Goal: Task Accomplishment & Management: Manage account settings

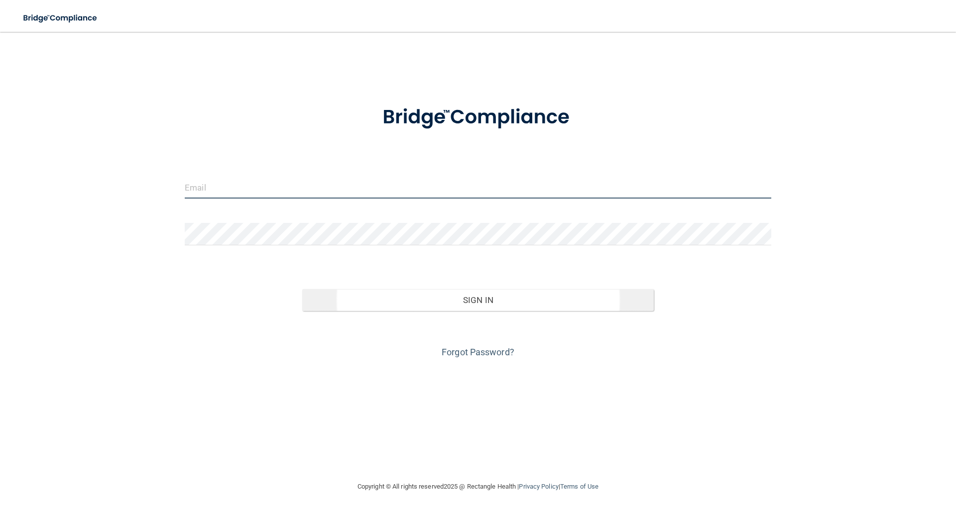
type input "[EMAIL_ADDRESS][DOMAIN_NAME]"
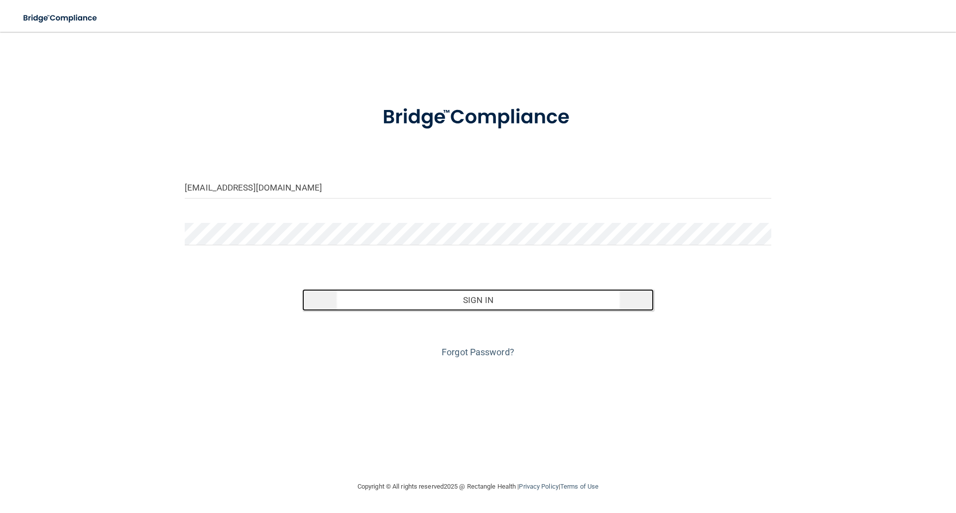
click at [488, 303] on button "Sign In" at bounding box center [478, 300] width 352 height 22
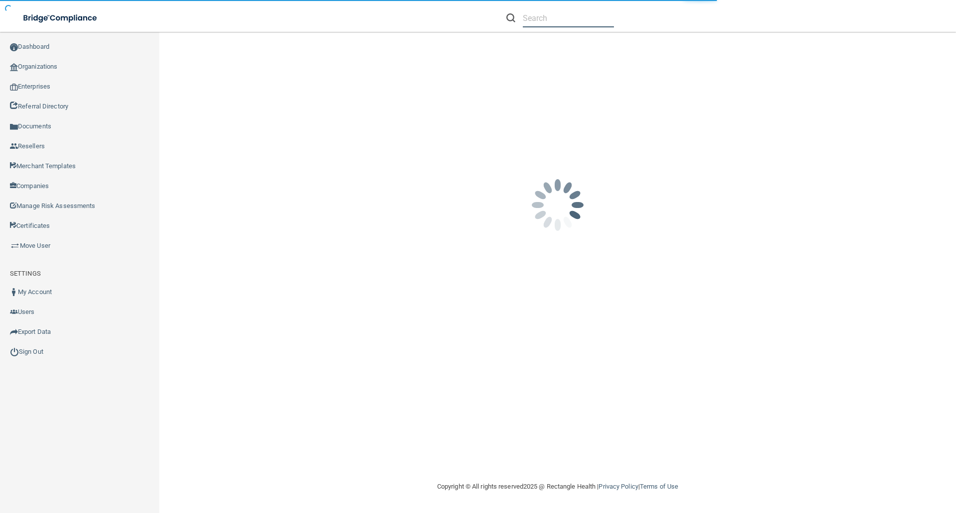
click at [533, 21] on input "text" at bounding box center [568, 18] width 91 height 18
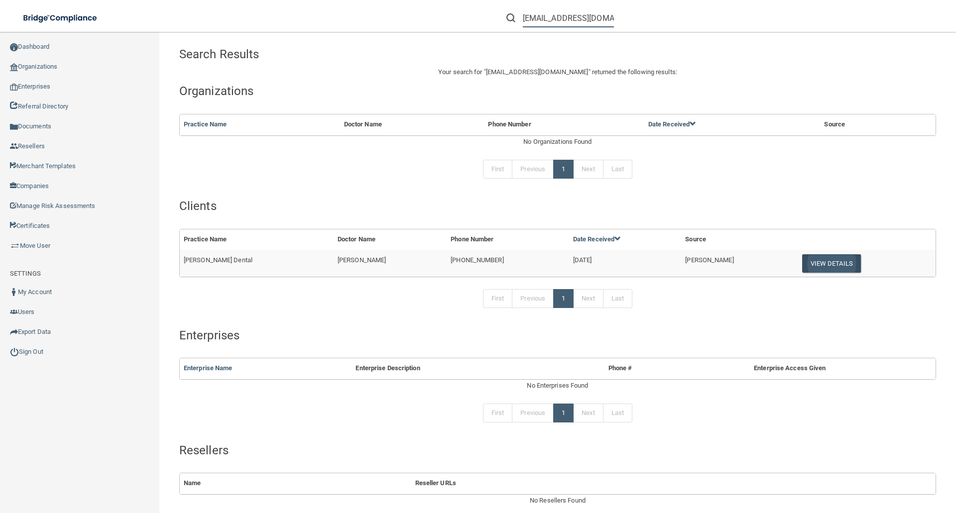
type input "[EMAIL_ADDRESS][DOMAIN_NAME]"
click at [802, 259] on button "View Details" at bounding box center [831, 264] width 59 height 18
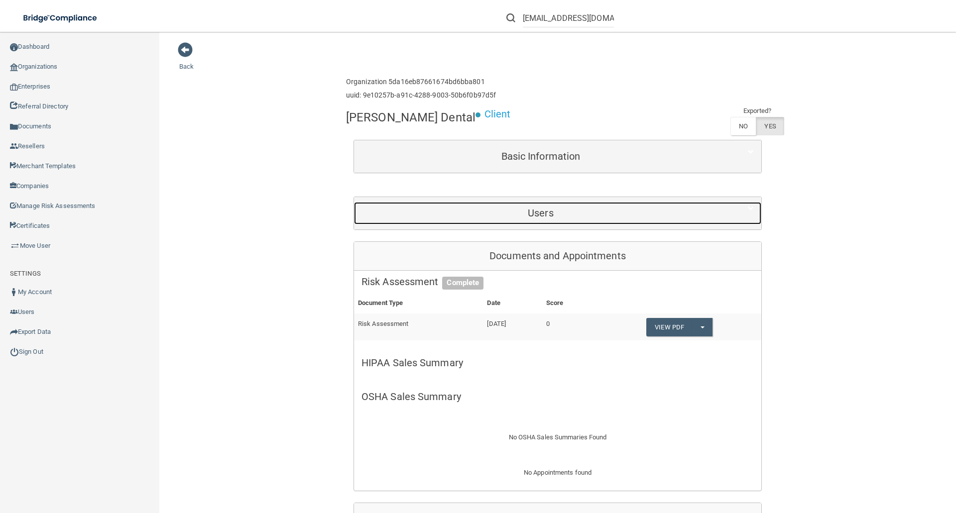
click at [538, 210] on h5 "Users" at bounding box center [541, 213] width 359 height 11
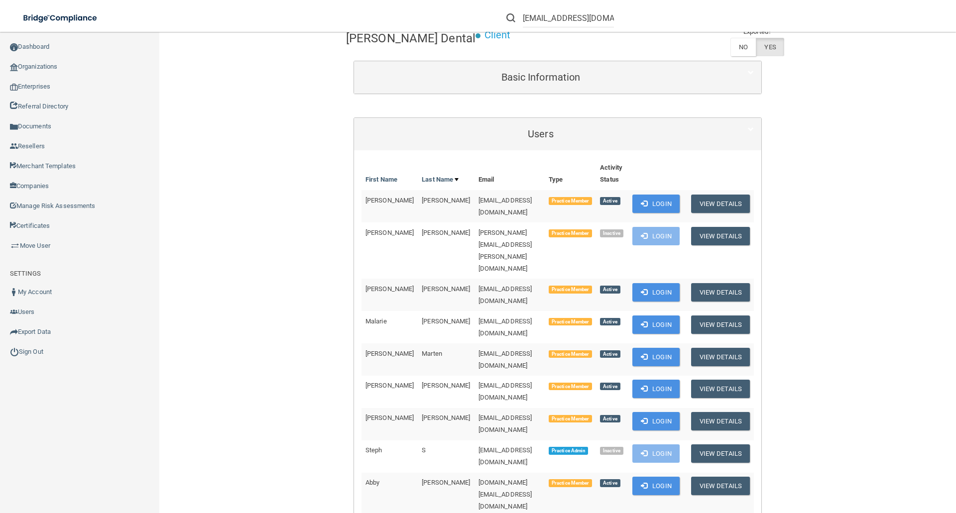
scroll to position [100, 0]
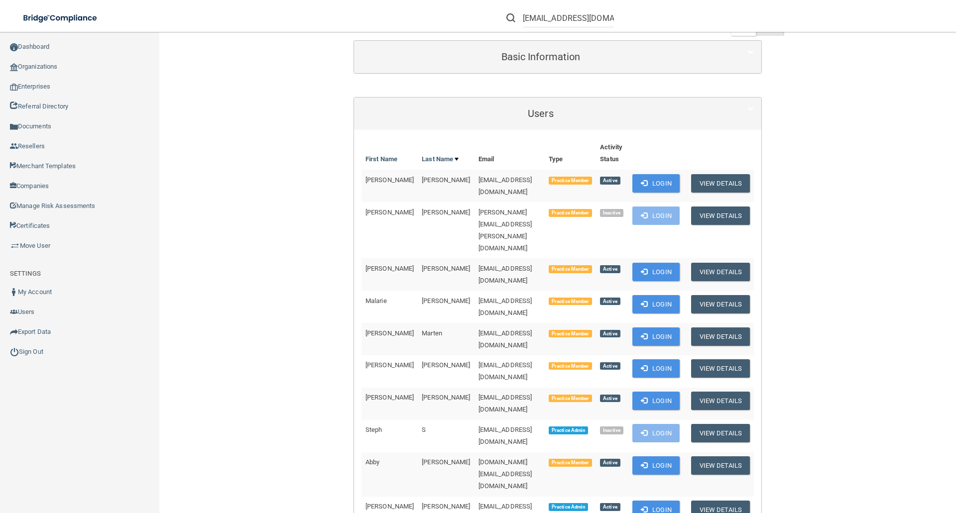
drag, startPoint x: 675, startPoint y: 448, endPoint x: 649, endPoint y: 448, distance: 26.4
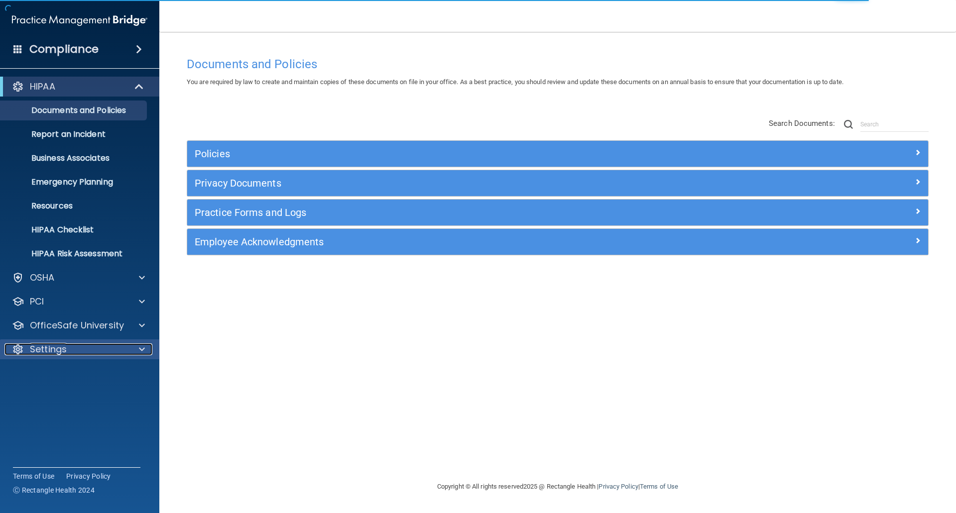
click at [54, 352] on p "Settings" at bounding box center [48, 350] width 37 height 12
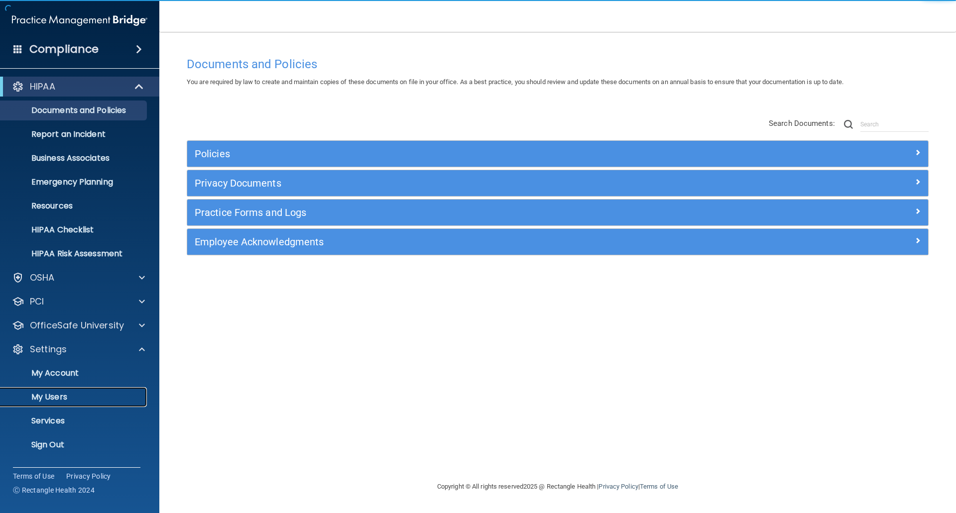
click at [64, 394] on p "My Users" at bounding box center [74, 397] width 136 height 10
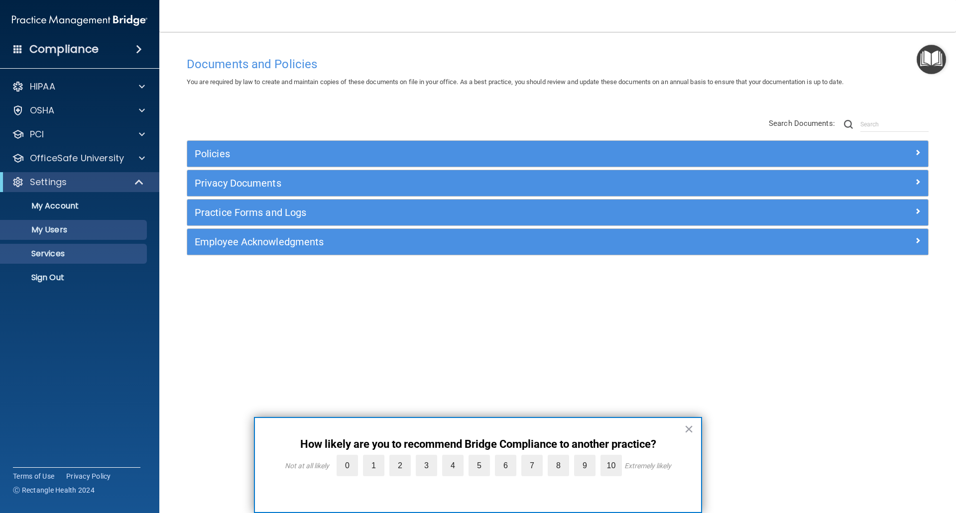
select select "20"
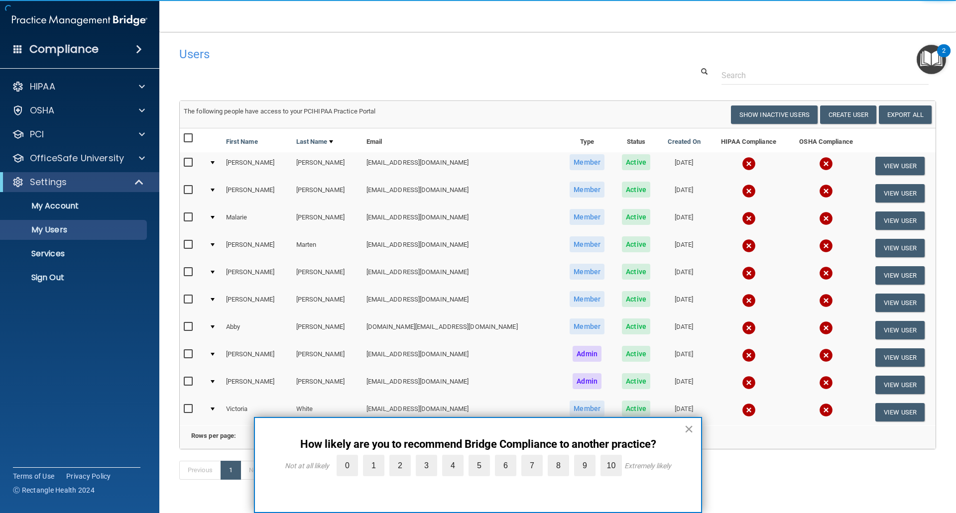
click at [689, 428] on button "×" at bounding box center [688, 429] width 9 height 16
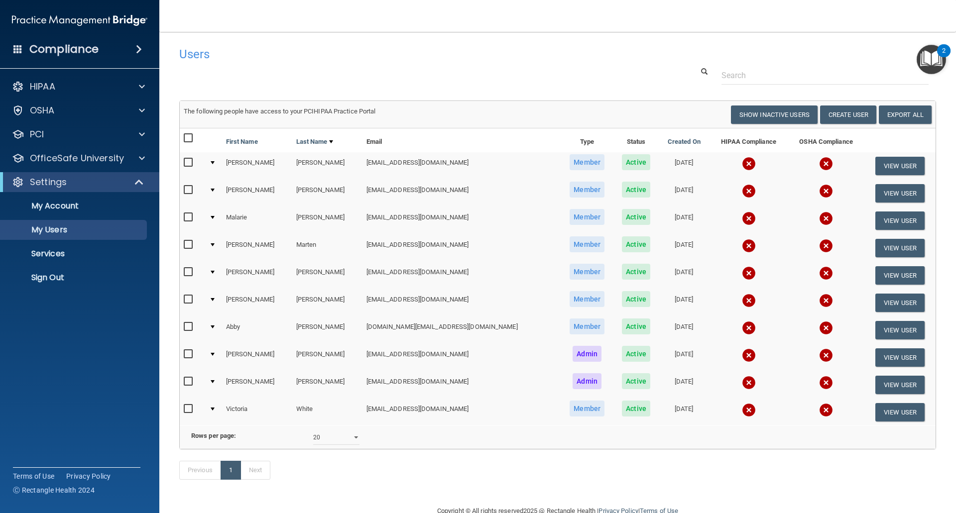
click at [187, 136] on input "checkbox" at bounding box center [189, 138] width 11 height 8
checkbox input "true"
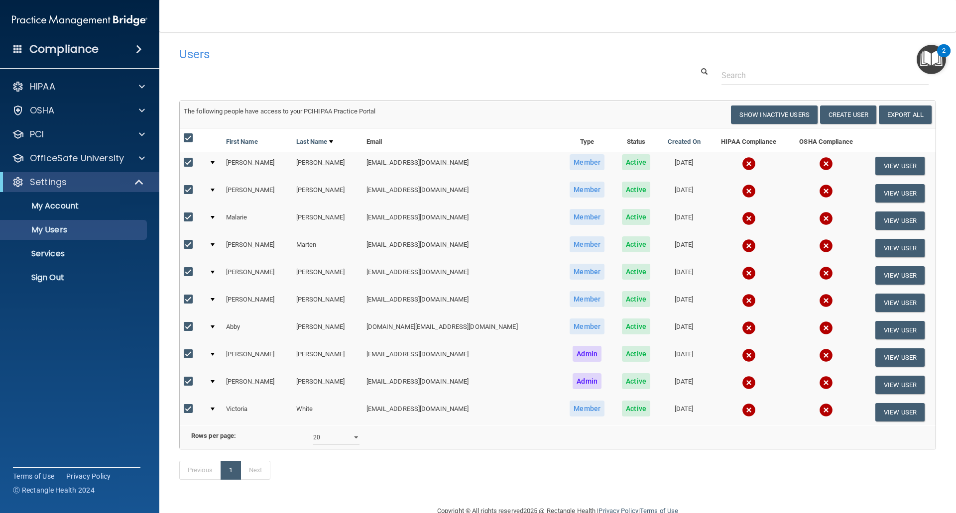
checkbox input "true"
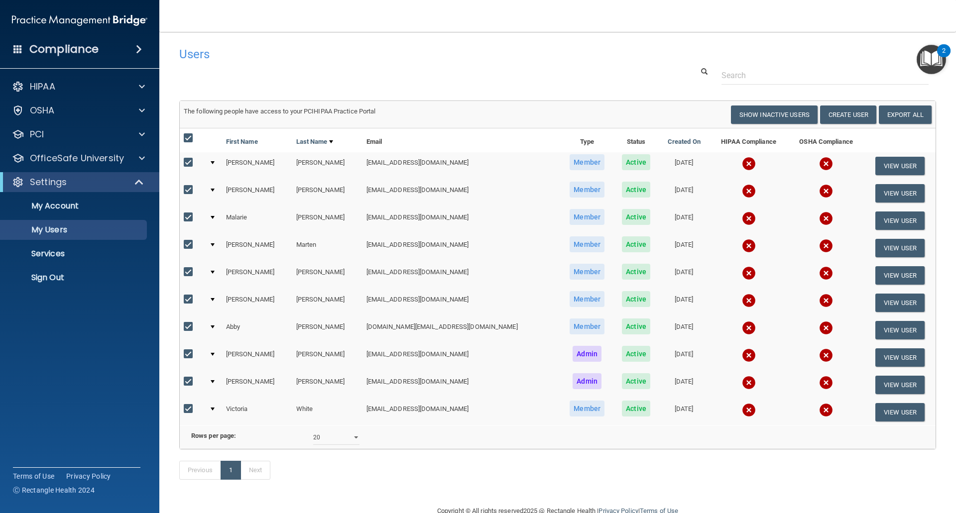
checkbox input "true"
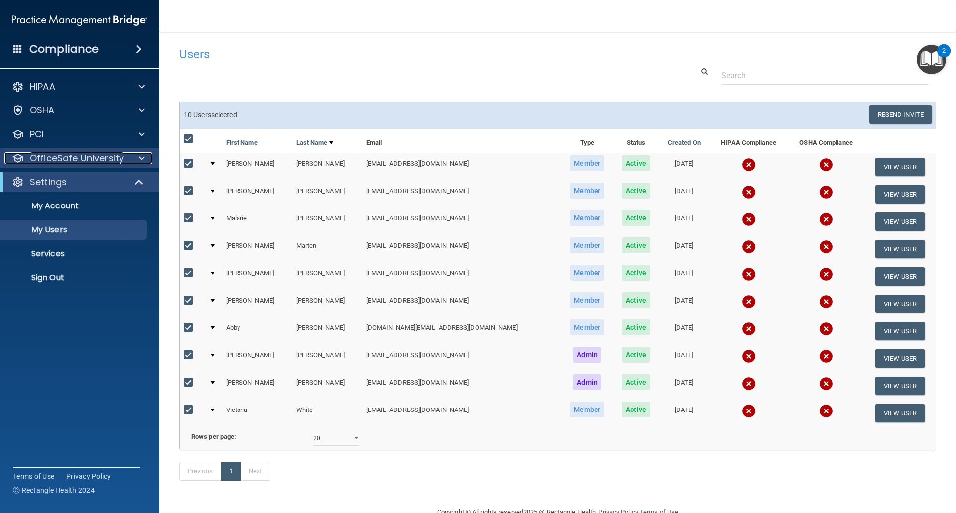
click at [96, 156] on p "OfficeSafe University" at bounding box center [77, 158] width 94 height 12
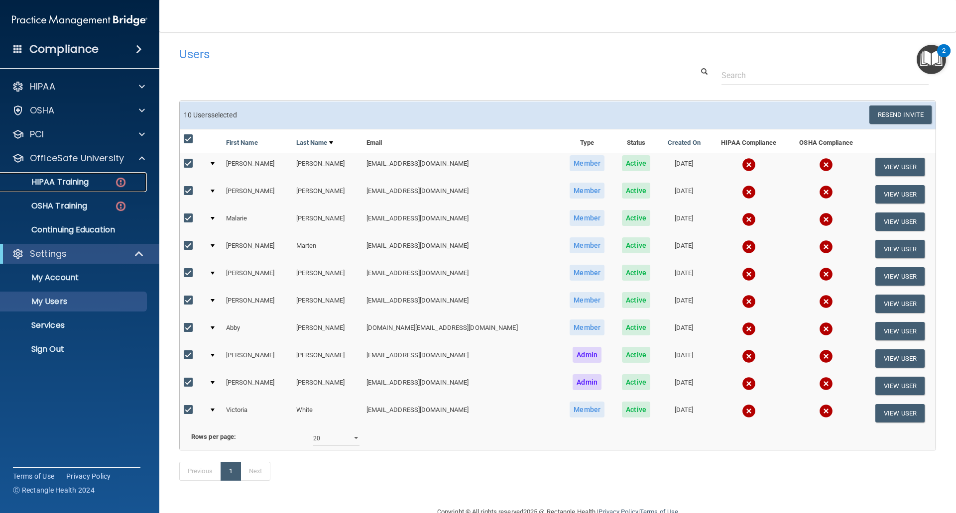
click at [70, 180] on p "HIPAA Training" at bounding box center [47, 182] width 82 height 10
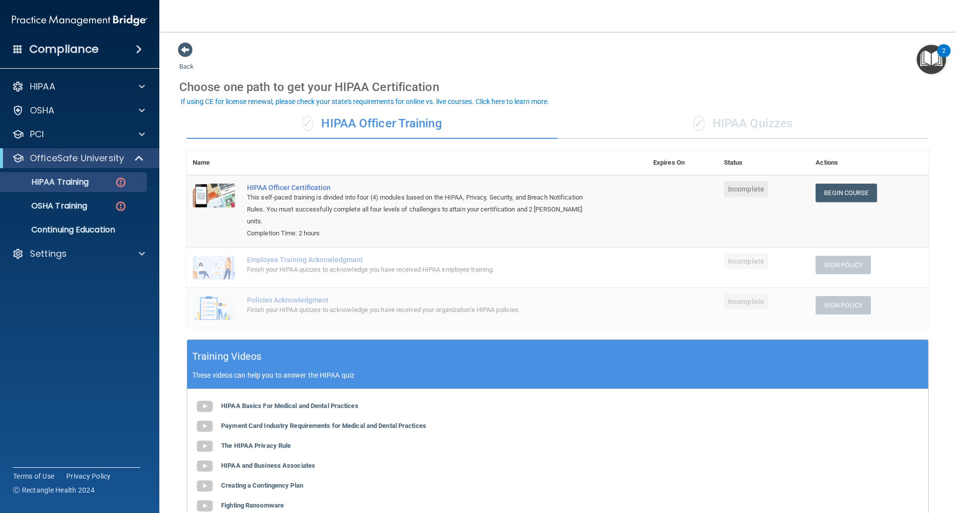
click at [759, 119] on div "✓ HIPAA Quizzes" at bounding box center [743, 124] width 371 height 30
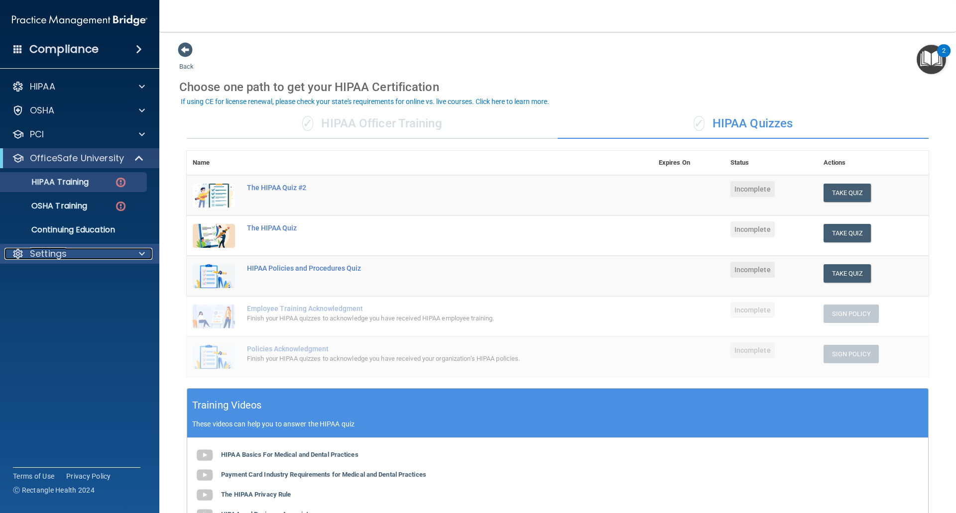
click at [41, 254] on p "Settings" at bounding box center [48, 254] width 37 height 12
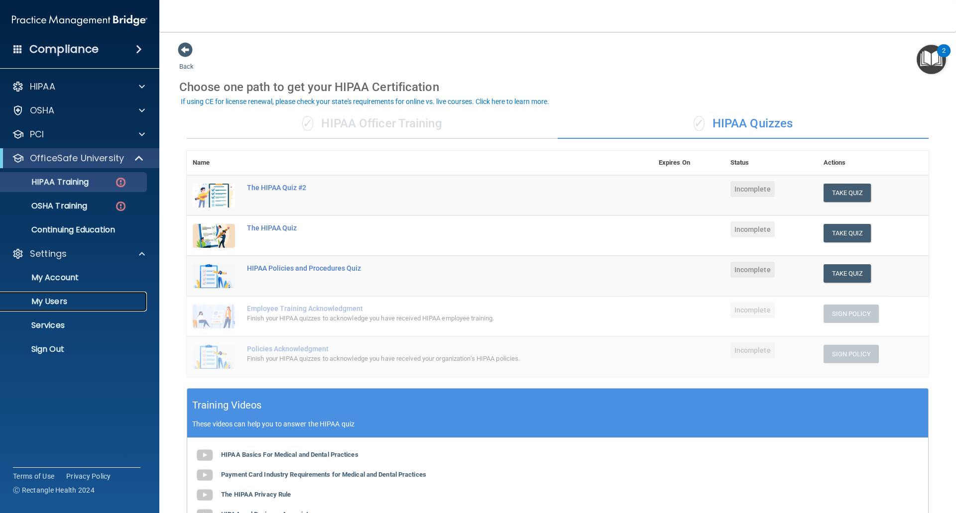
click at [47, 301] on p "My Users" at bounding box center [74, 302] width 136 height 10
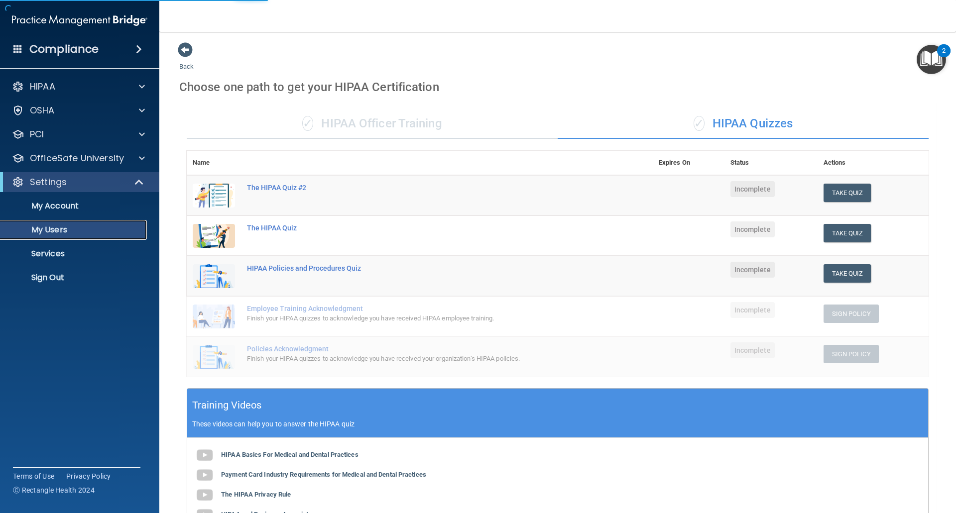
select select "20"
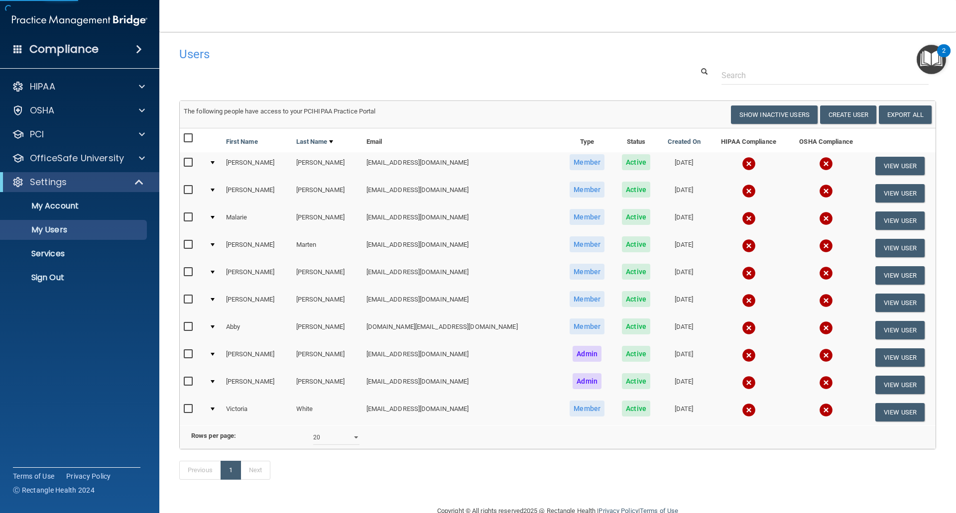
click at [187, 138] on input "checkbox" at bounding box center [189, 138] width 11 height 8
checkbox input "true"
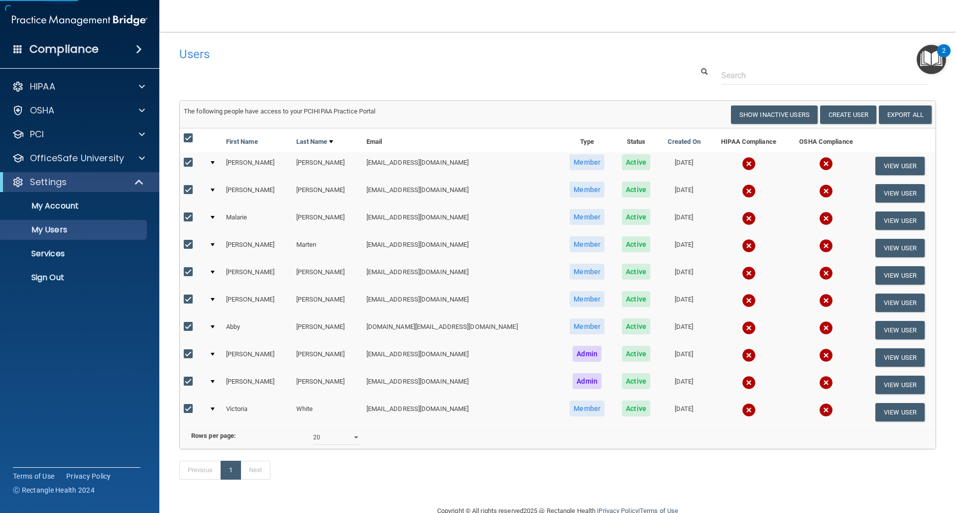
checkbox input "true"
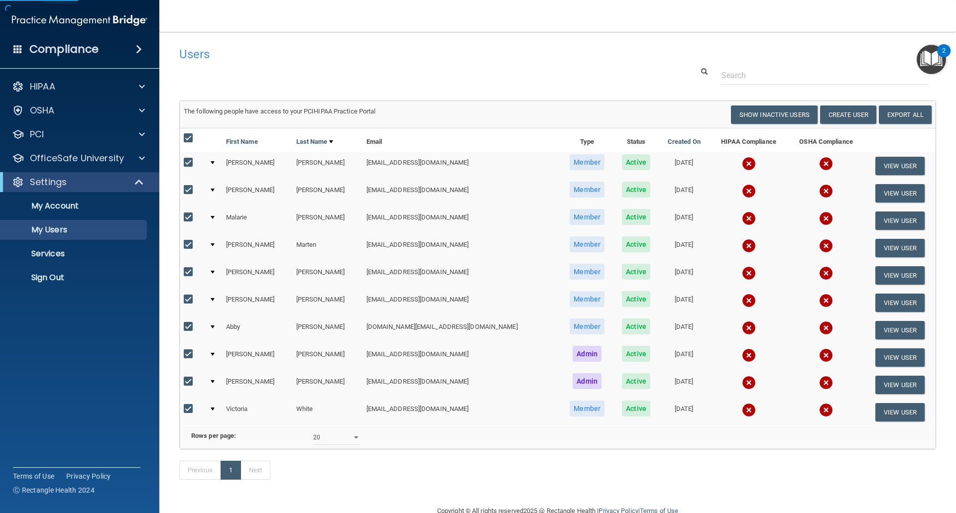
checkbox input "true"
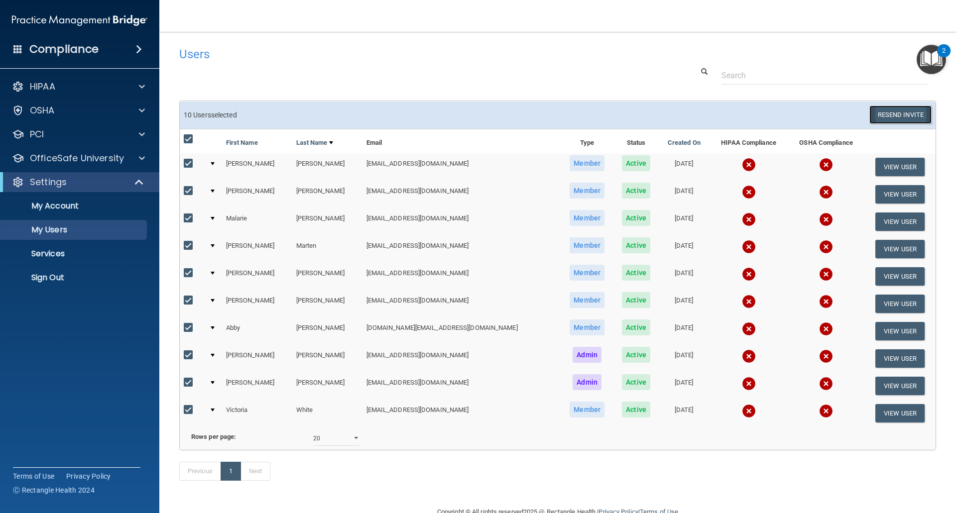
click at [878, 117] on button "Resend Invite" at bounding box center [901, 115] width 62 height 18
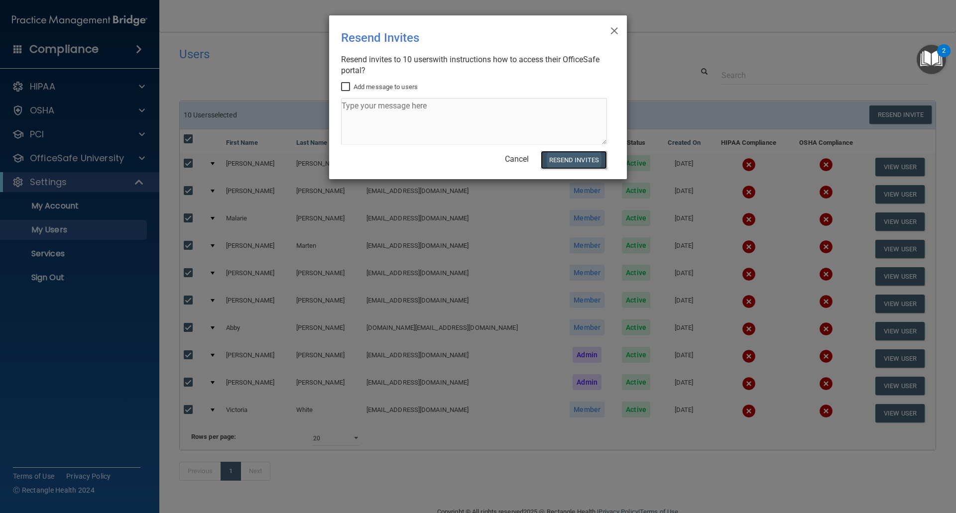
click at [584, 153] on button "Resend Invites" at bounding box center [574, 160] width 66 height 18
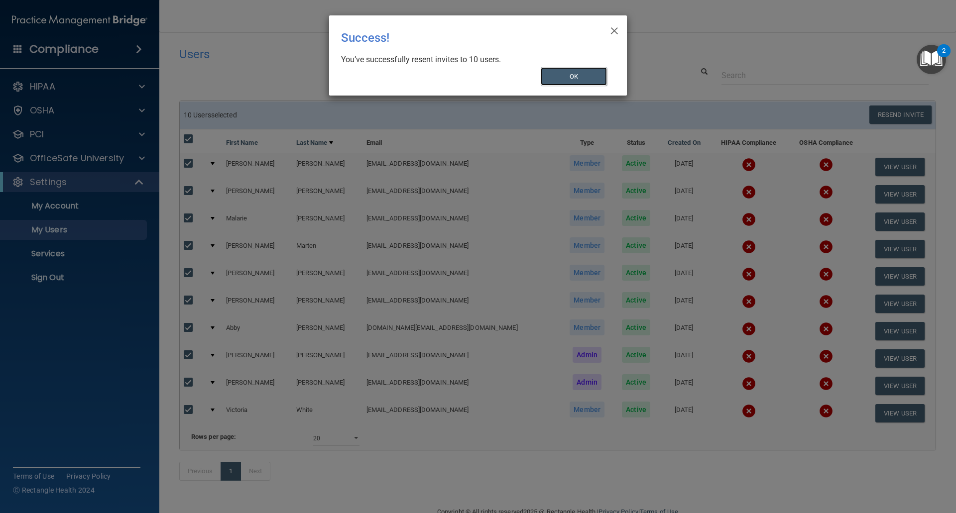
drag, startPoint x: 561, startPoint y: 74, endPoint x: 467, endPoint y: 1, distance: 118.9
click at [559, 74] on button "OK" at bounding box center [574, 76] width 67 height 18
